Goal: Task Accomplishment & Management: Manage account settings

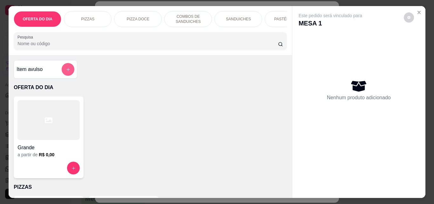
click at [68, 71] on button "add-separate-item" at bounding box center [68, 69] width 13 height 13
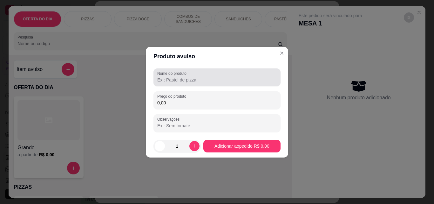
click at [171, 79] on input "Nome do produto" at bounding box center [216, 80] width 119 height 6
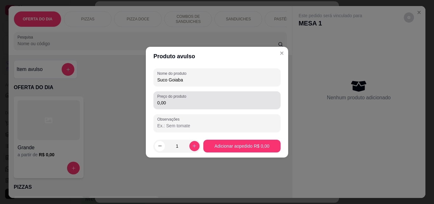
type input "Suco Goiaba"
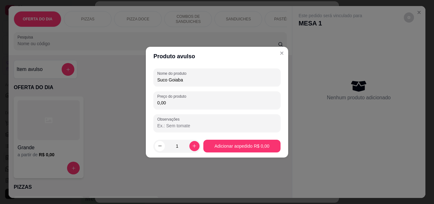
click at [182, 105] on input "0,00" at bounding box center [216, 102] width 119 height 6
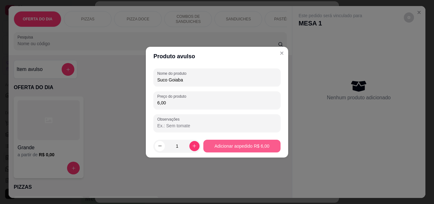
type input "6,00"
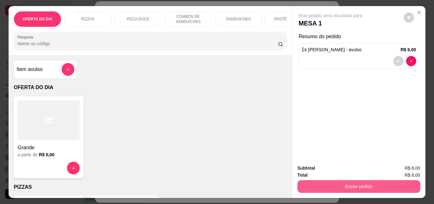
click at [342, 182] on button "Enviar pedido" at bounding box center [358, 186] width 123 height 13
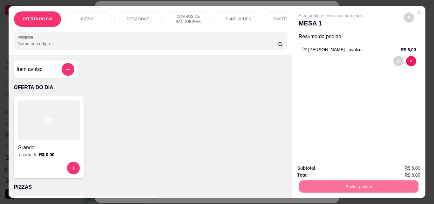
click at [348, 171] on button "Não registrar e enviar pedido" at bounding box center [338, 168] width 66 height 12
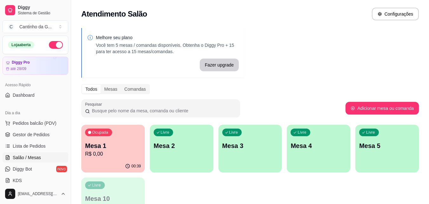
click at [192, 168] on div "button" at bounding box center [182, 169] width 64 height 8
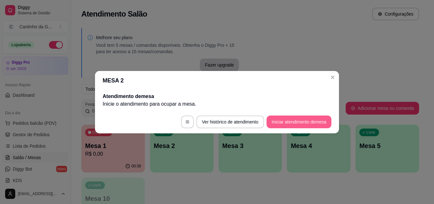
click at [319, 121] on button "Iniciar atendimento de mesa" at bounding box center [299, 121] width 65 height 13
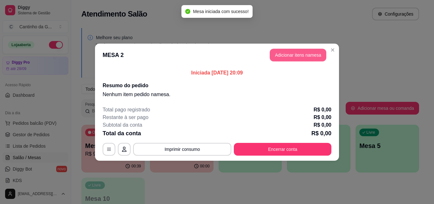
click at [292, 56] on button "Adicionar itens na mesa" at bounding box center [298, 55] width 57 height 13
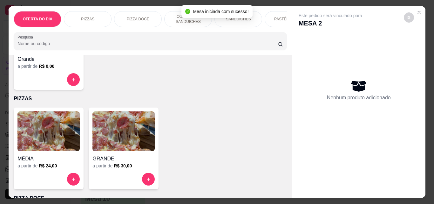
scroll to position [95, 0]
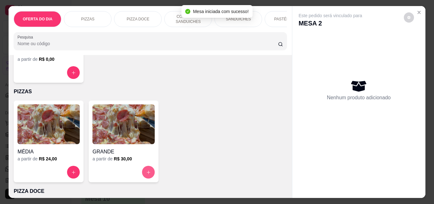
click at [146, 174] on icon "increase-product-quantity" at bounding box center [148, 172] width 5 height 5
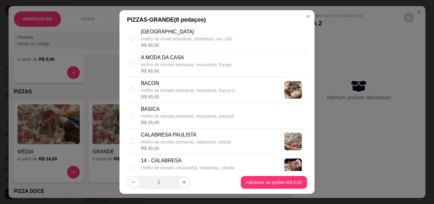
scroll to position [222, 0]
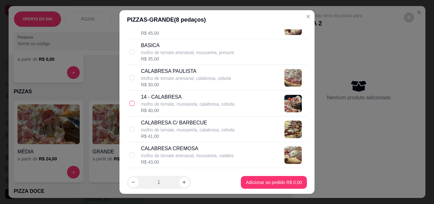
click at [130, 104] on input "checkbox" at bounding box center [132, 103] width 5 height 5
checkbox input "true"
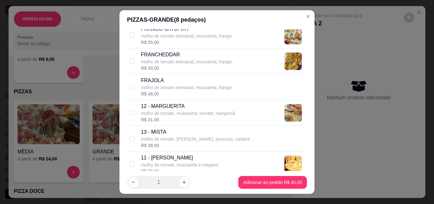
scroll to position [350, 0]
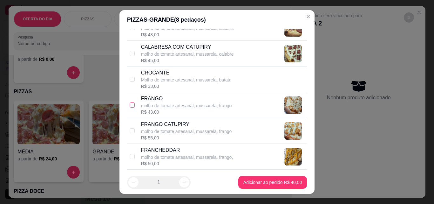
click at [130, 104] on input "checkbox" at bounding box center [132, 104] width 5 height 5
checkbox input "true"
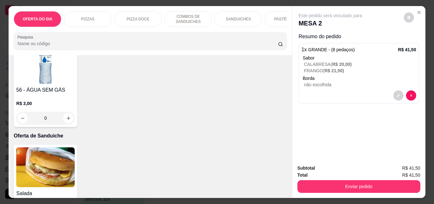
scroll to position [1621, 0]
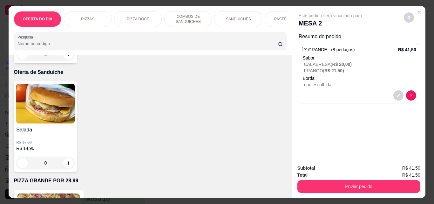
type input "1"
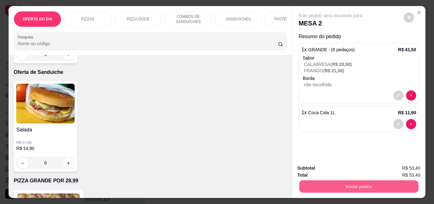
click at [375, 187] on button "Enviar pedido" at bounding box center [358, 186] width 119 height 12
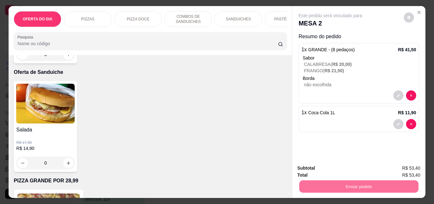
click at [347, 167] on button "Não registrar e enviar pedido" at bounding box center [338, 168] width 66 height 12
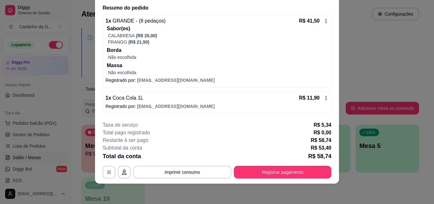
scroll to position [0, 0]
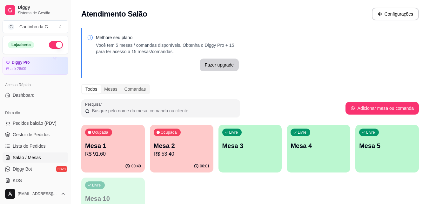
click at [119, 150] on div "Mesa 1 R$ 91,60" at bounding box center [113, 149] width 56 height 17
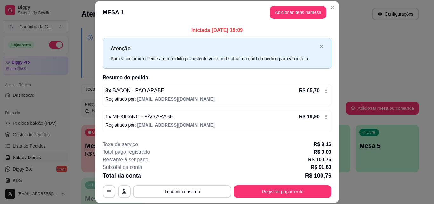
scroll to position [25, 0]
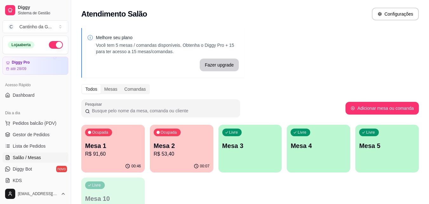
click at [115, 147] on p "Mesa 1" at bounding box center [113, 145] width 56 height 9
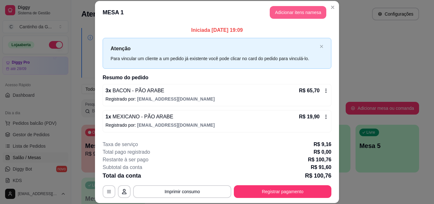
click at [282, 8] on button "Adicionar itens na mesa" at bounding box center [298, 12] width 57 height 13
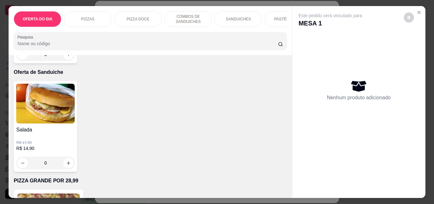
type input "1"
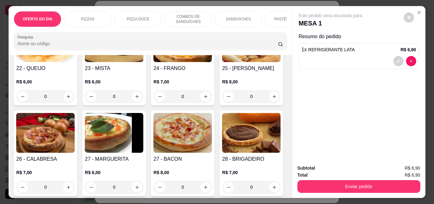
scroll to position [960, 0]
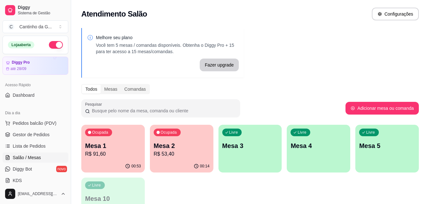
click at [110, 150] on div "Mesa 1 R$ 91,60" at bounding box center [113, 149] width 56 height 17
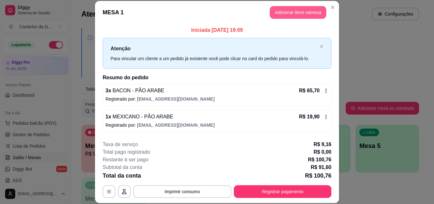
click at [303, 14] on button "Adicionar itens na mesa" at bounding box center [298, 12] width 57 height 13
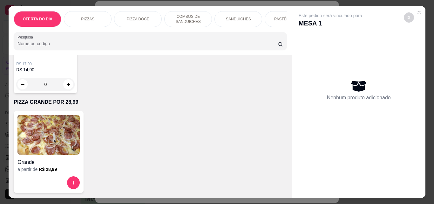
scroll to position [1640, 0]
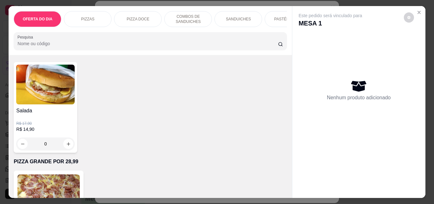
type input "1"
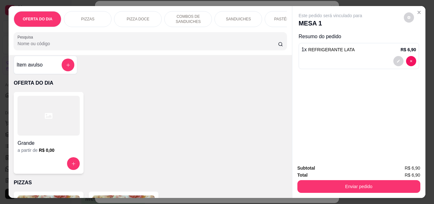
scroll to position [0, 0]
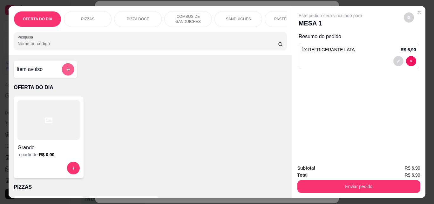
click at [69, 74] on button "add-separate-item" at bounding box center [68, 69] width 12 height 12
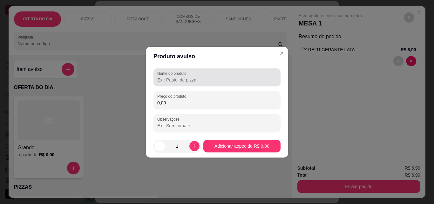
click at [199, 83] on div at bounding box center [216, 77] width 119 height 13
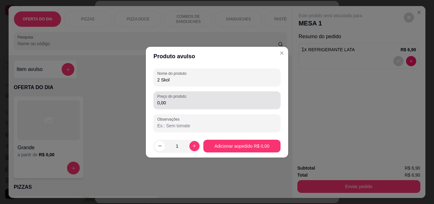
type input "2 Skol"
click at [204, 106] on div "Preço do produto 0,00" at bounding box center [216, 100] width 127 height 18
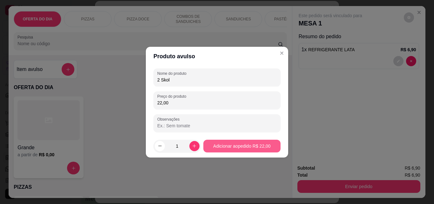
type input "22,00"
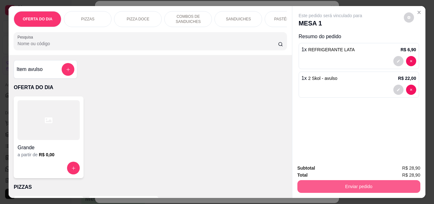
click at [371, 180] on button "Enviar pedido" at bounding box center [358, 186] width 123 height 13
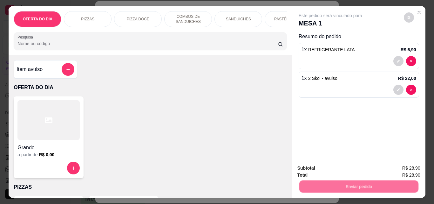
click at [357, 168] on button "Não registrar e enviar pedido" at bounding box center [338, 168] width 66 height 12
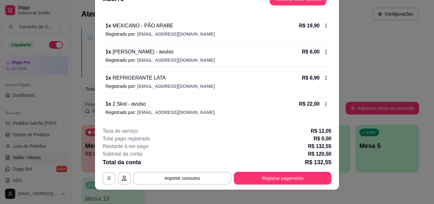
scroll to position [19, 0]
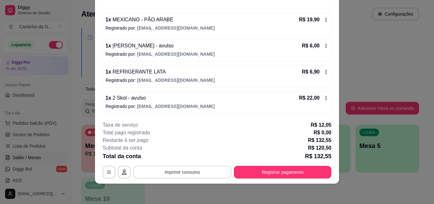
click at [177, 169] on button "Imprimir consumo" at bounding box center [182, 172] width 98 height 13
click at [178, 159] on button "IMPRESSORA" at bounding box center [182, 157] width 46 height 10
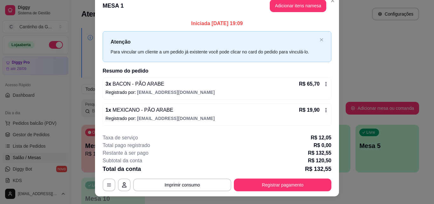
scroll to position [0, 0]
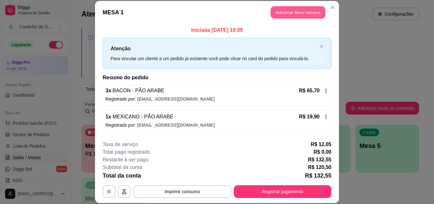
click at [306, 6] on button "Adicionar itens na mesa" at bounding box center [298, 12] width 55 height 12
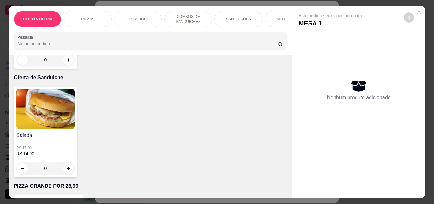
scroll to position [1589, 0]
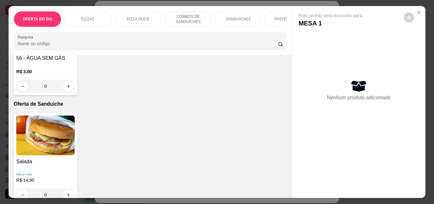
type input "1"
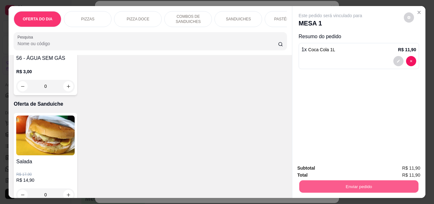
click at [351, 183] on button "Enviar pedido" at bounding box center [358, 186] width 119 height 12
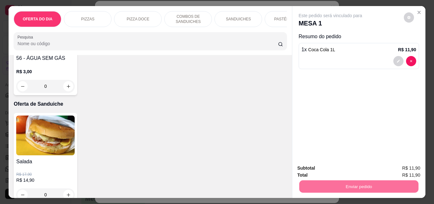
click at [350, 171] on button "Não registrar e enviar pedido" at bounding box center [338, 168] width 66 height 12
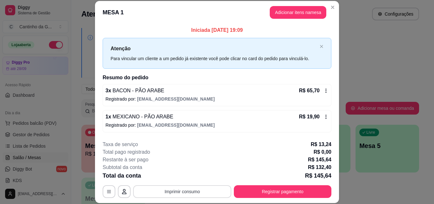
click at [192, 193] on button "Imprimir consumo" at bounding box center [182, 191] width 98 height 13
click at [193, 175] on button "IMPRESSORA" at bounding box center [182, 177] width 46 height 10
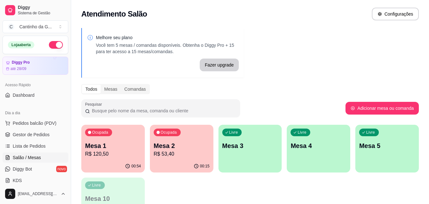
click at [190, 145] on p "Mesa 2" at bounding box center [182, 145] width 56 height 9
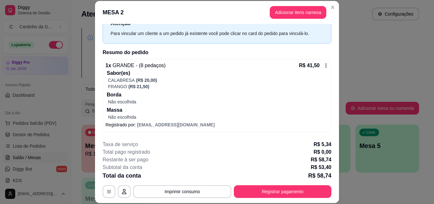
scroll to position [50, 0]
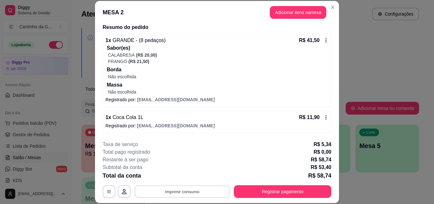
click at [199, 193] on button "Imprimir consumo" at bounding box center [182, 191] width 95 height 12
click at [194, 176] on button "IMPRESSORA" at bounding box center [182, 177] width 46 height 10
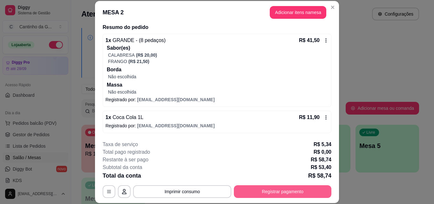
click at [298, 190] on button "Registrar pagamento" at bounding box center [283, 191] width 98 height 13
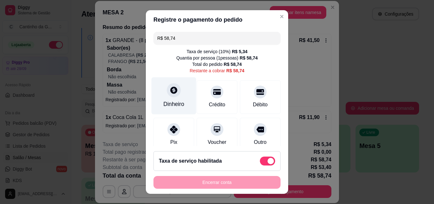
click at [170, 105] on div "Dinheiro" at bounding box center [173, 104] width 21 height 8
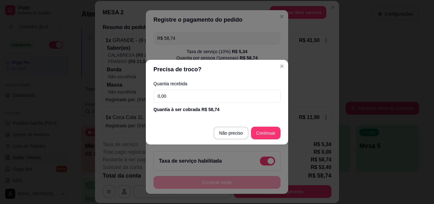
click at [210, 96] on input "0,00" at bounding box center [216, 96] width 127 height 13
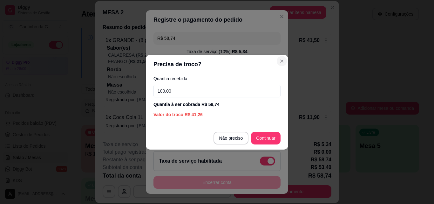
type input "100,00"
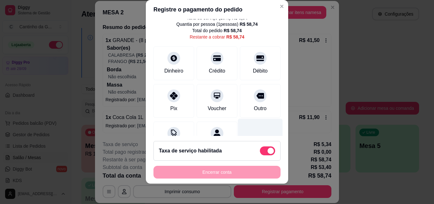
scroll to position [0, 0]
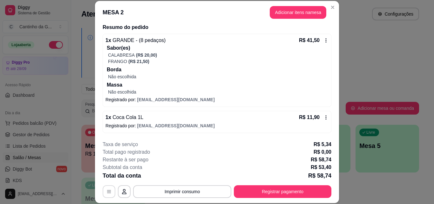
click at [108, 192] on icon "button" at bounding box center [108, 191] width 5 height 5
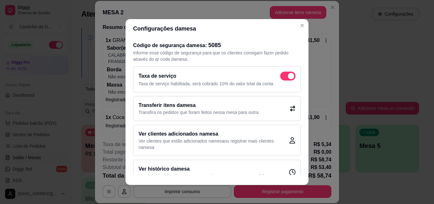
click at [288, 77] on span at bounding box center [291, 76] width 6 height 6
click at [282, 77] on input "checkbox" at bounding box center [282, 79] width 4 height 4
checkbox input "false"
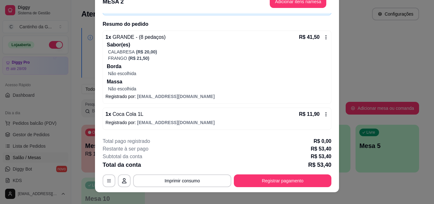
scroll to position [19, 0]
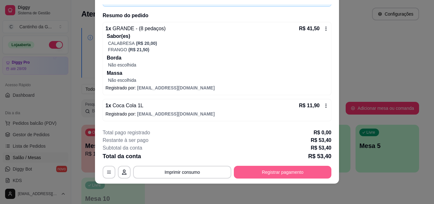
click at [289, 172] on button "Registrar pagamento" at bounding box center [283, 172] width 98 height 13
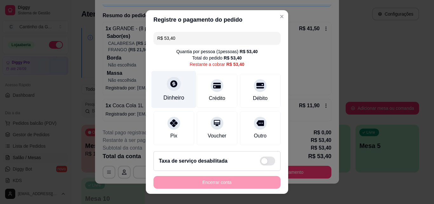
click at [173, 95] on div "Dinheiro" at bounding box center [173, 97] width 21 height 8
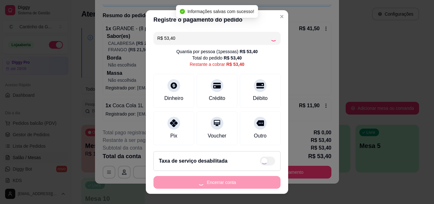
type input "R$ 0,00"
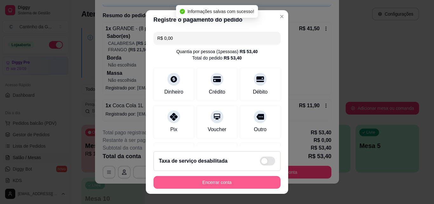
click at [236, 183] on button "Encerrar conta" at bounding box center [216, 182] width 127 height 13
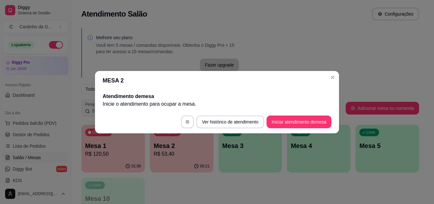
scroll to position [0, 0]
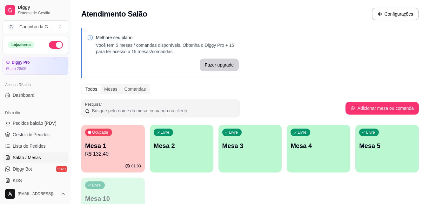
click at [119, 151] on p "R$ 132,40" at bounding box center [113, 154] width 56 height 8
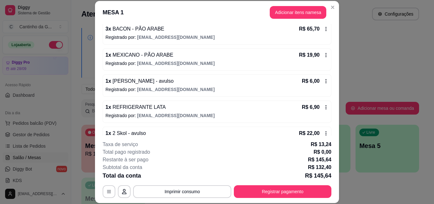
scroll to position [64, 0]
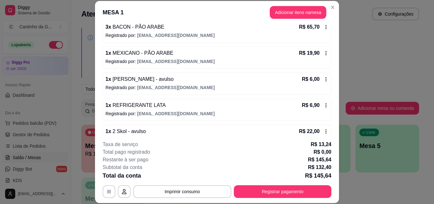
click at [323, 77] on icon at bounding box center [325, 79] width 5 height 5
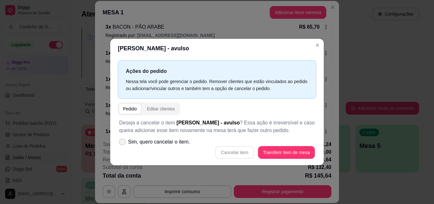
click at [172, 141] on span "Sim, quero cancelar o item." at bounding box center [159, 142] width 62 height 8
click at [123, 143] on input "Sim, quero cancelar o item." at bounding box center [121, 145] width 4 height 4
checkbox input "true"
click at [241, 153] on button "Cancelar item" at bounding box center [234, 152] width 39 height 13
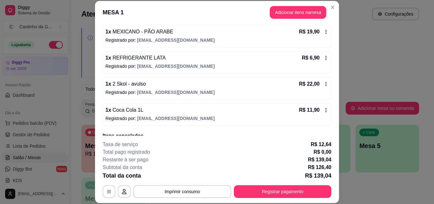
scroll to position [95, 0]
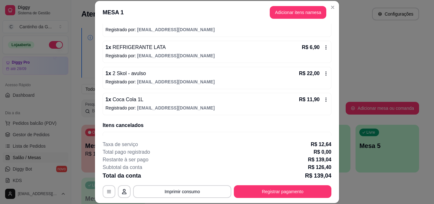
click at [323, 73] on icon at bounding box center [325, 73] width 5 height 5
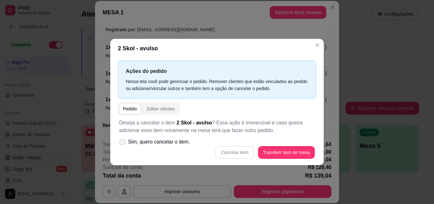
click at [140, 137] on label "Sim, quero cancelar o item." at bounding box center [155, 141] width 76 height 13
click at [123, 143] on input "Sim, quero cancelar o item." at bounding box center [121, 145] width 4 height 4
checkbox input "true"
click at [237, 150] on button "Cancelar item" at bounding box center [234, 152] width 39 height 13
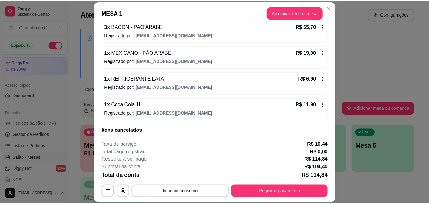
scroll to position [0, 0]
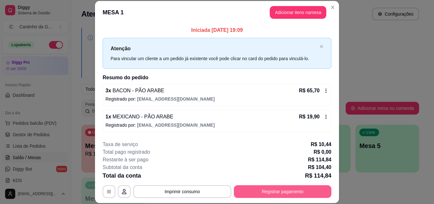
click at [281, 194] on button "Registrar pagamento" at bounding box center [283, 191] width 98 height 13
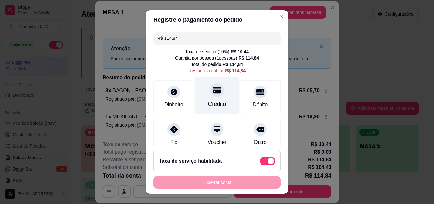
click at [214, 97] on div "Crédito" at bounding box center [217, 95] width 45 height 37
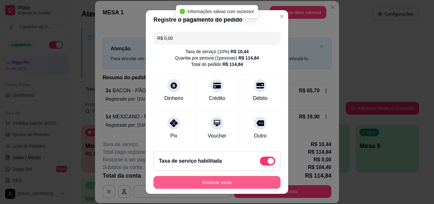
type input "R$ 0,00"
click at [227, 180] on button "Encerrar conta" at bounding box center [216, 182] width 127 height 13
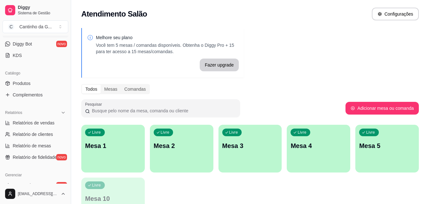
scroll to position [127, 0]
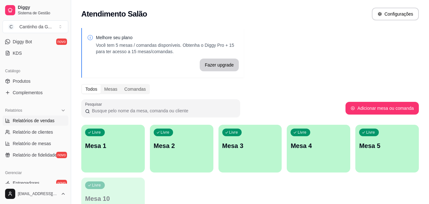
click at [47, 124] on link "Relatórios de vendas" at bounding box center [36, 120] width 66 height 10
select select "ALL"
select select "0"
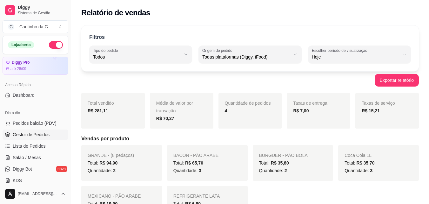
click at [41, 132] on span "Gestor de Pedidos" at bounding box center [31, 134] width 37 height 6
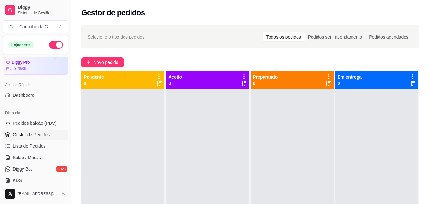
click at [220, 58] on div "Novo pedido" at bounding box center [250, 62] width 338 height 10
